Goal: Task Accomplishment & Management: Manage account settings

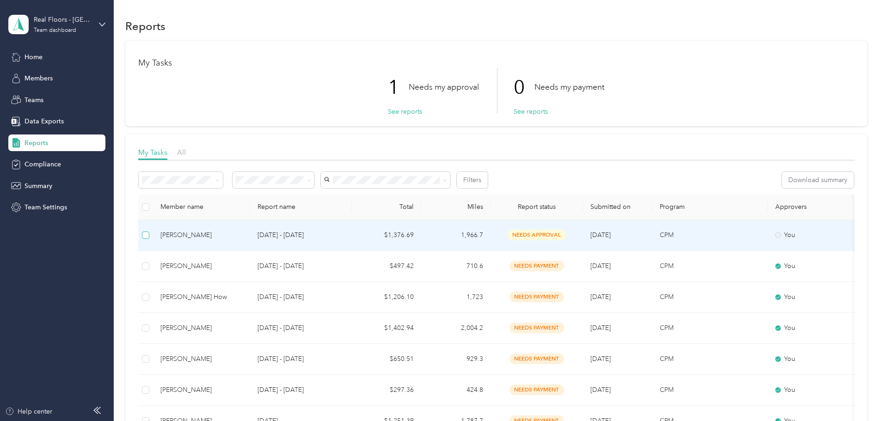
click at [149, 239] on label at bounding box center [145, 235] width 7 height 10
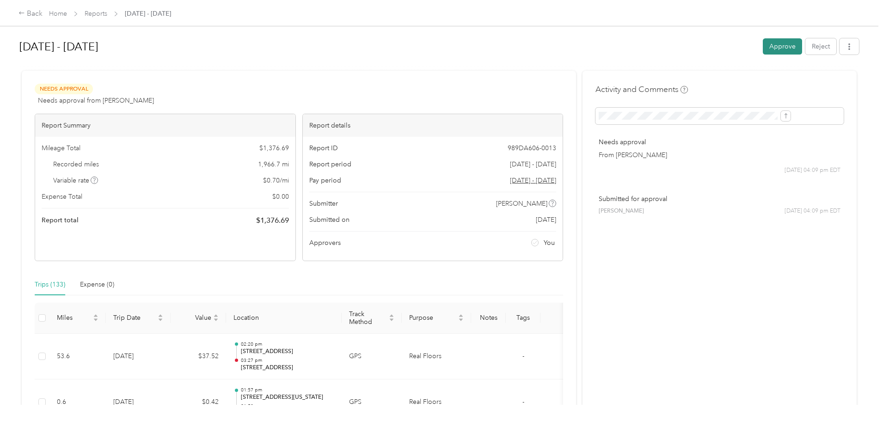
click at [763, 51] on button "Approve" at bounding box center [782, 46] width 39 height 16
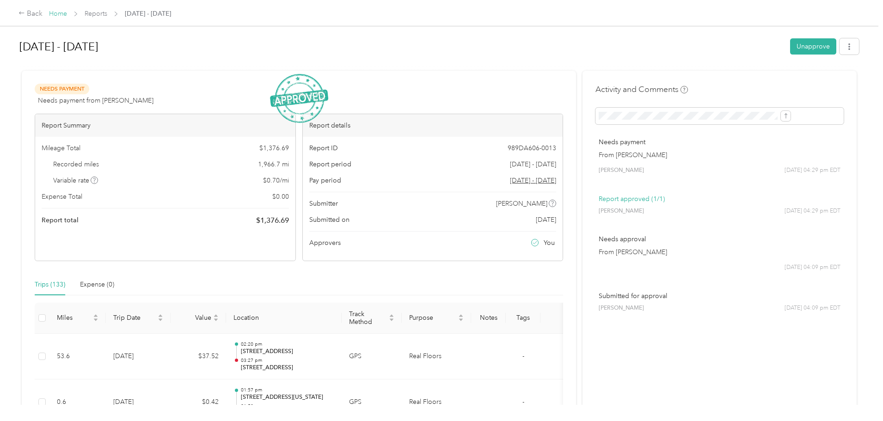
click at [67, 15] on link "Home" at bounding box center [58, 14] width 18 height 8
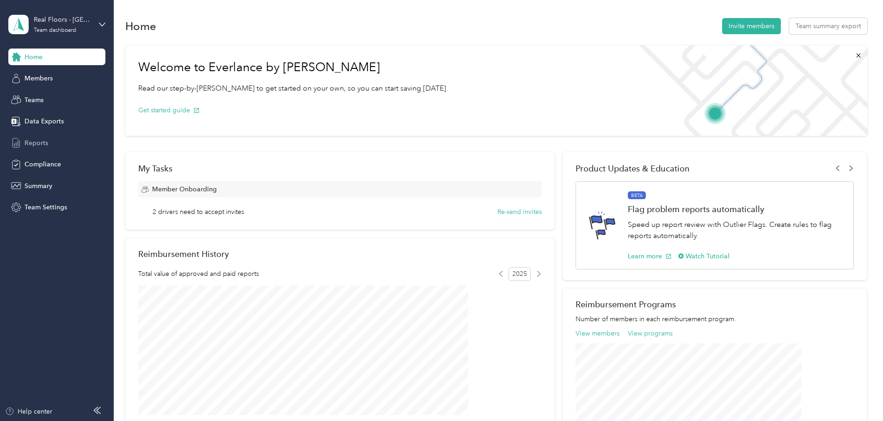
click at [55, 142] on div "Reports" at bounding box center [56, 143] width 97 height 17
